Goal: Information Seeking & Learning: Learn about a topic

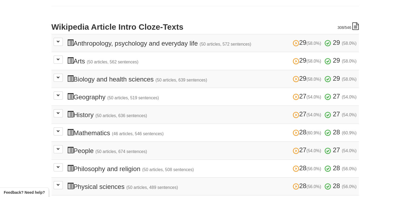
scroll to position [108, 0]
click at [60, 94] on button at bounding box center [58, 95] width 9 height 8
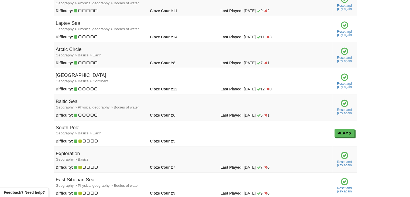
scroll to position [404, 0]
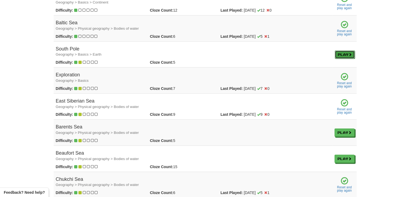
click at [341, 53] on link "Play" at bounding box center [345, 54] width 20 height 8
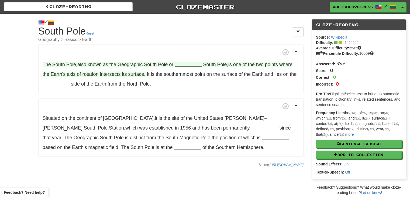
click at [188, 65] on strong "__________" at bounding box center [188, 64] width 27 height 5
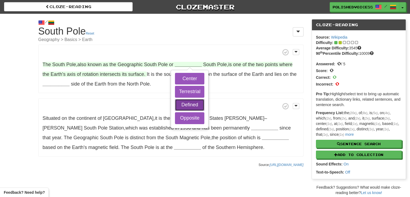
click at [191, 108] on button "Defined" at bounding box center [189, 105] width 29 height 12
click at [192, 92] on button "Terrestrial" at bounding box center [189, 92] width 29 height 12
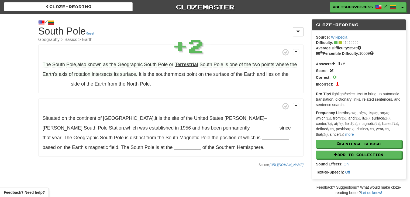
click at [190, 63] on strong "Terrestrial" at bounding box center [186, 64] width 23 height 5
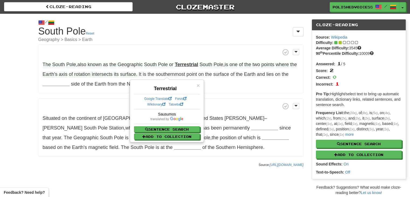
click at [190, 63] on strong "Terrestrial" at bounding box center [186, 64] width 23 height 5
click at [198, 84] on span "×" at bounding box center [197, 85] width 3 height 6
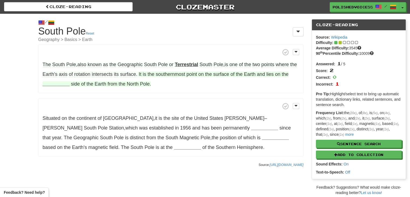
click at [57, 84] on strong "__________" at bounding box center [56, 83] width 27 height 5
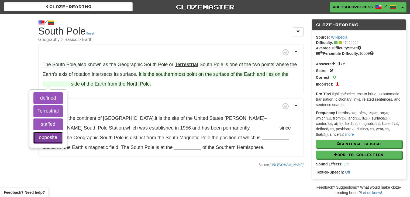
click at [63, 137] on button "opposite" at bounding box center [47, 138] width 29 height 12
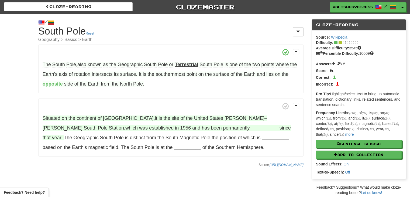
click at [251, 129] on strong "__________" at bounding box center [264, 127] width 27 height 5
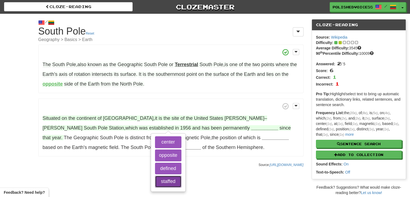
click at [176, 178] on button "staffed" at bounding box center [168, 181] width 26 height 12
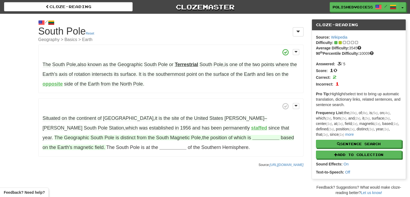
click at [252, 137] on strong "__________" at bounding box center [265, 137] width 27 height 5
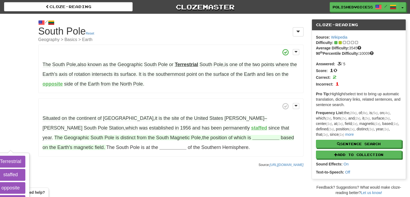
scroll to position [27, 0]
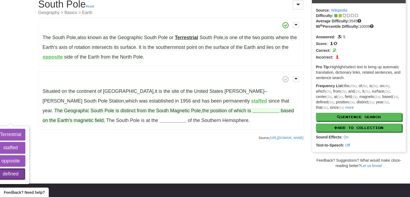
click at [25, 168] on button "defined" at bounding box center [10, 174] width 29 height 12
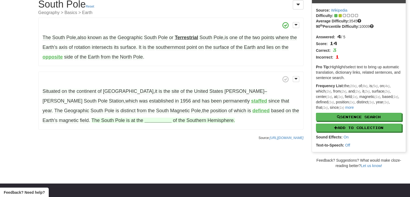
click at [144, 119] on strong "__________" at bounding box center [157, 120] width 27 height 5
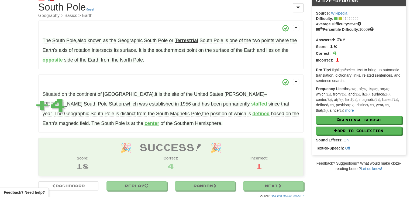
scroll to position [24, 0]
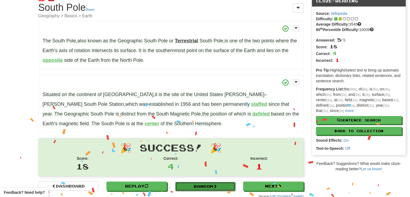
click at [205, 186] on link "Random" at bounding box center [205, 186] width 60 height 9
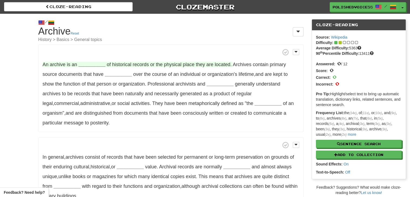
click at [92, 65] on strong "__________" at bounding box center [91, 64] width 27 height 5
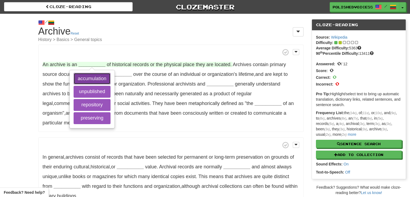
click at [89, 77] on button "accumulation" at bounding box center [92, 79] width 37 height 12
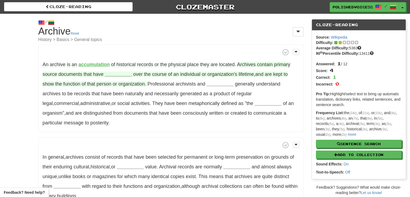
click at [117, 75] on strong "__________" at bounding box center [118, 73] width 27 height 5
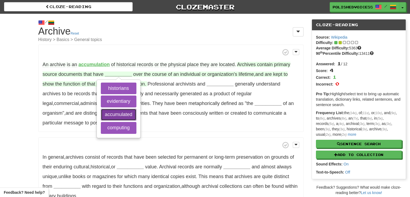
click at [112, 116] on button "accumulated" at bounding box center [119, 115] width 36 height 12
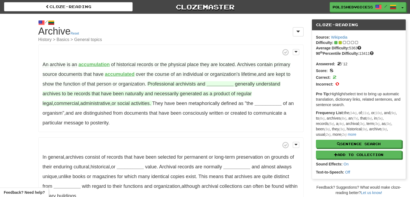
click at [218, 83] on strong "__________" at bounding box center [219, 83] width 27 height 5
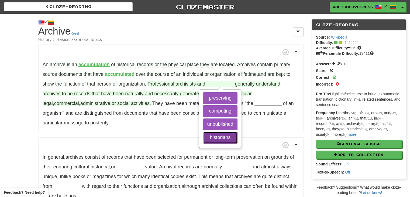
click at [224, 135] on button "historians" at bounding box center [220, 138] width 34 height 12
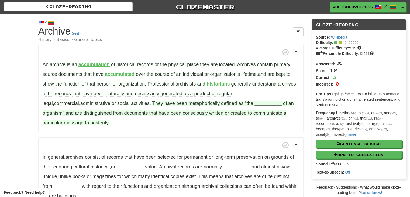
click at [255, 104] on strong "__________" at bounding box center [268, 103] width 27 height 5
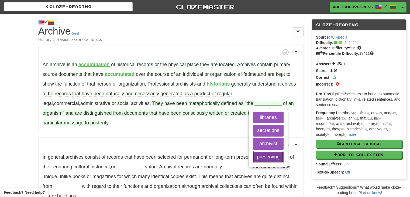
click at [253, 157] on button "preserving" at bounding box center [268, 157] width 31 height 12
click at [253, 129] on button "secretions" at bounding box center [268, 131] width 31 height 12
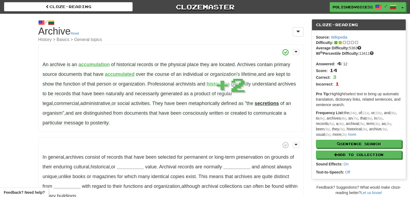
click at [255, 101] on strong "secretions" at bounding box center [267, 103] width 24 height 5
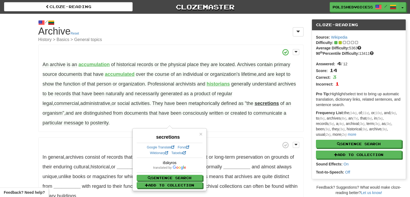
click at [204, 134] on div "× secretions Google Translate Forvo Wiktionary Tatoeba išskyros Sentence Search…" at bounding box center [169, 160] width 73 height 62
click at [200, 133] on span "×" at bounding box center [200, 134] width 3 height 6
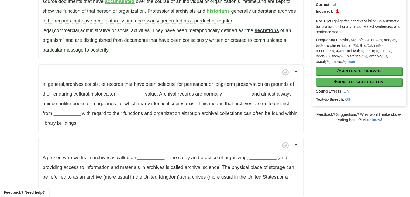
scroll to position [108, 0]
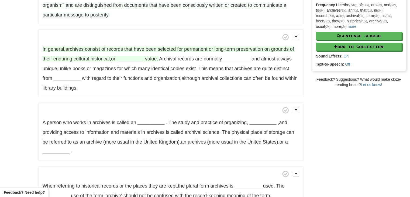
click at [133, 58] on strong "__________" at bounding box center [130, 58] width 27 height 5
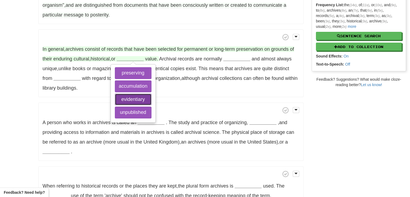
click at [130, 101] on button "evidentiary" at bounding box center [133, 100] width 37 height 12
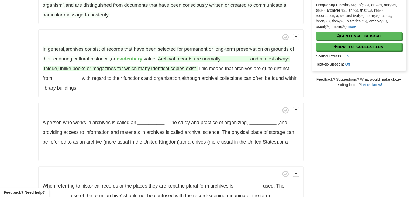
click at [242, 60] on strong "__________" at bounding box center [235, 58] width 27 height 5
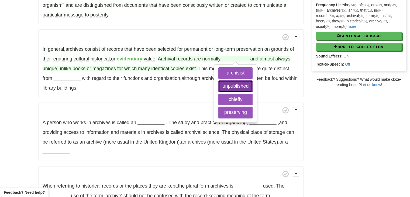
click at [239, 85] on button "unpublished" at bounding box center [235, 86] width 34 height 12
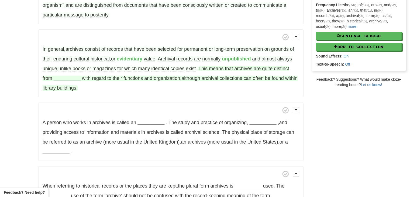
click at [66, 78] on strong "__________" at bounding box center [67, 77] width 27 height 5
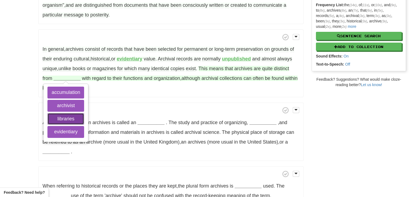
click at [79, 120] on button "libraries" at bounding box center [65, 119] width 37 height 12
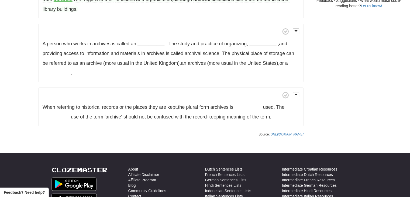
scroll to position [189, 0]
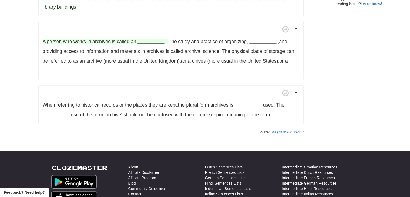
click at [152, 42] on strong "__________" at bounding box center [150, 41] width 27 height 5
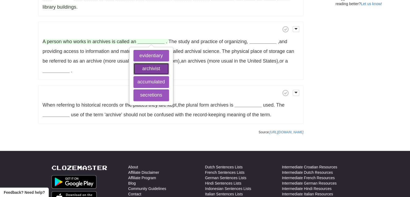
click at [157, 70] on button "archivist" at bounding box center [151, 69] width 36 height 12
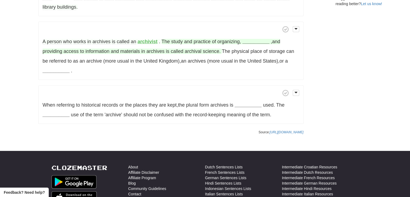
click at [260, 43] on strong "__________" at bounding box center [255, 41] width 27 height 5
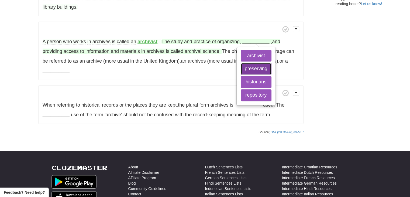
click at [259, 69] on button "preserving" at bounding box center [256, 69] width 31 height 12
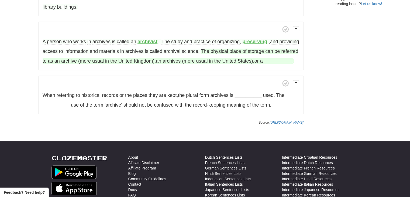
click at [264, 64] on strong "__________" at bounding box center [277, 60] width 27 height 5
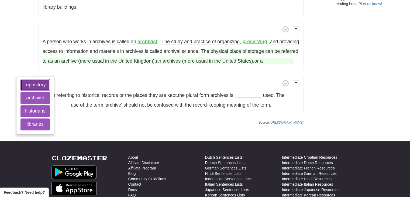
click at [50, 86] on button "repository" at bounding box center [34, 85] width 29 height 12
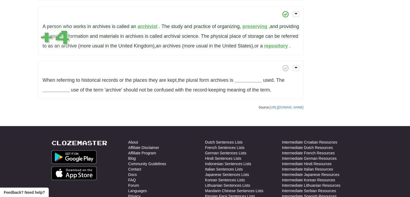
scroll to position [216, 0]
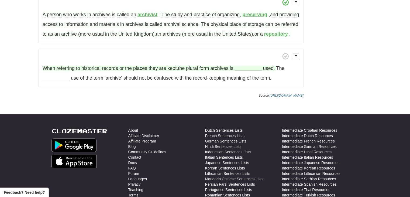
click at [254, 71] on strong "__________" at bounding box center [247, 67] width 27 height 5
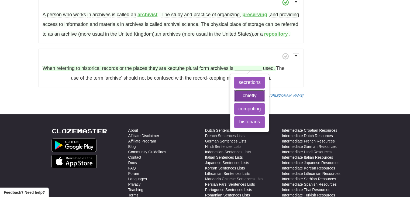
click at [254, 102] on button "chiefly" at bounding box center [249, 96] width 30 height 12
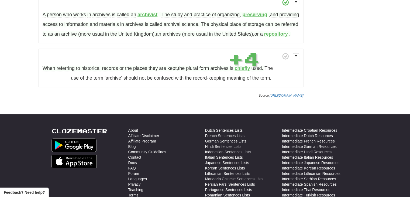
click at [246, 71] on strong "chiefly" at bounding box center [241, 67] width 15 height 5
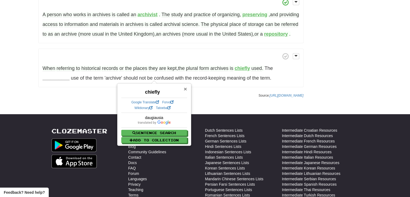
click at [185, 89] on span "×" at bounding box center [185, 89] width 3 height 6
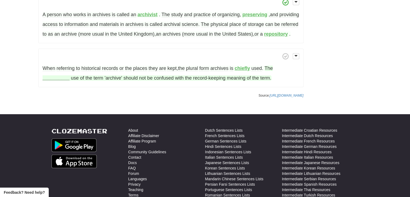
click at [63, 81] on strong "__________" at bounding box center [56, 77] width 27 height 5
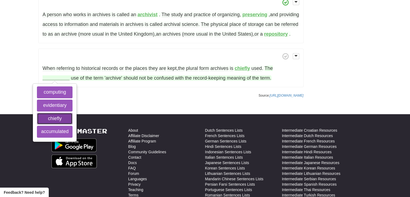
click at [57, 125] on button "chiefly" at bounding box center [55, 119] width 36 height 12
click at [59, 98] on button "computing" at bounding box center [55, 92] width 36 height 12
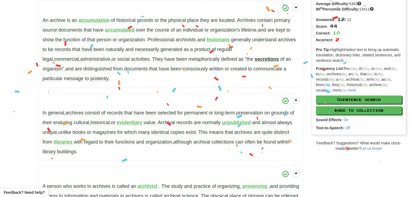
scroll to position [0, 0]
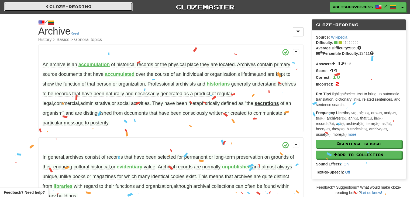
click at [86, 8] on link "Cloze-Reading" at bounding box center [68, 6] width 129 height 9
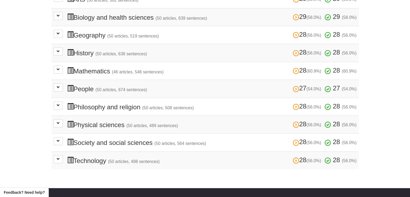
scroll to position [162, 0]
